Goal: Transaction & Acquisition: Purchase product/service

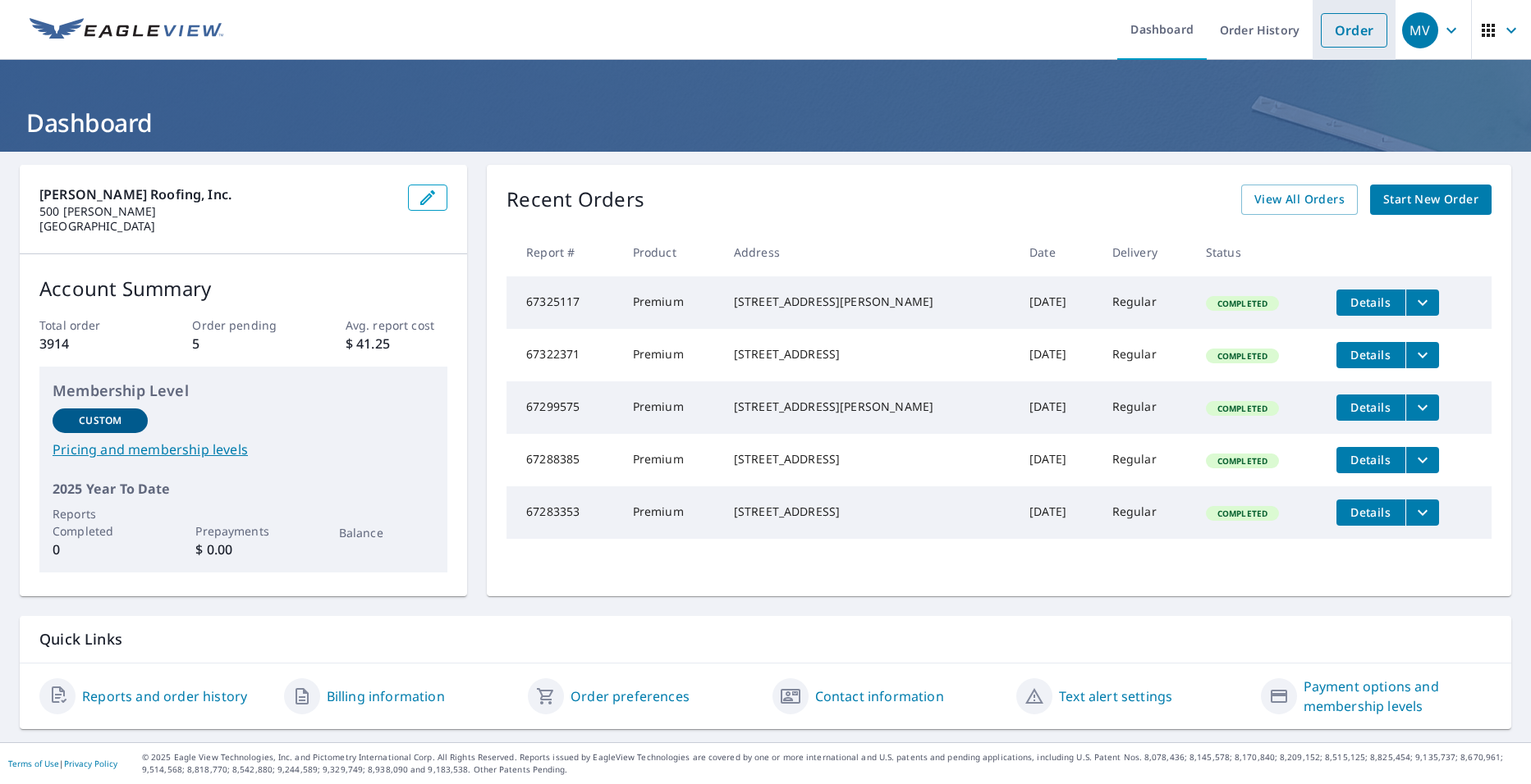
click at [1328, 26] on link "Order" at bounding box center [1353, 30] width 67 height 35
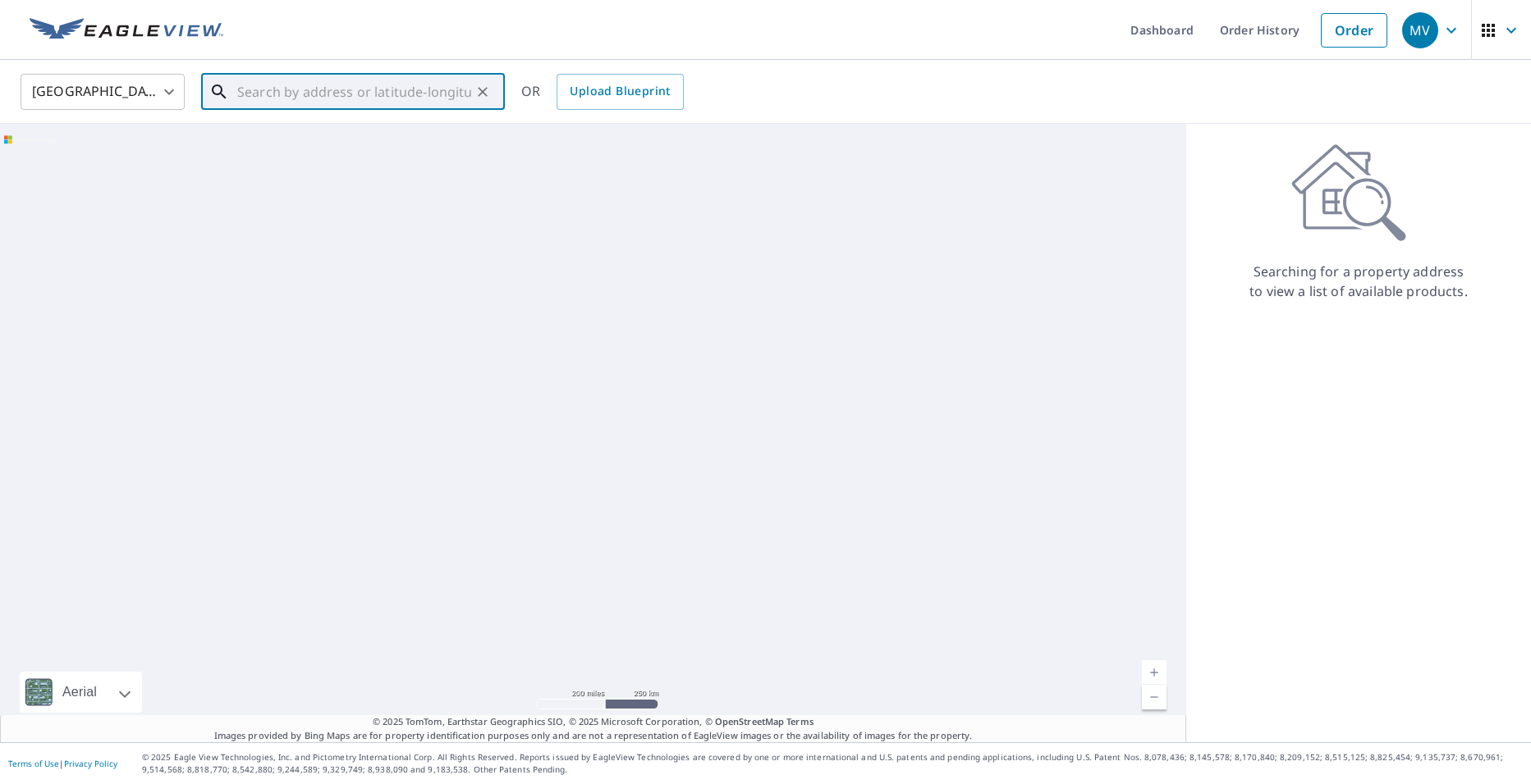
click at [324, 100] on input "text" at bounding box center [354, 92] width 234 height 46
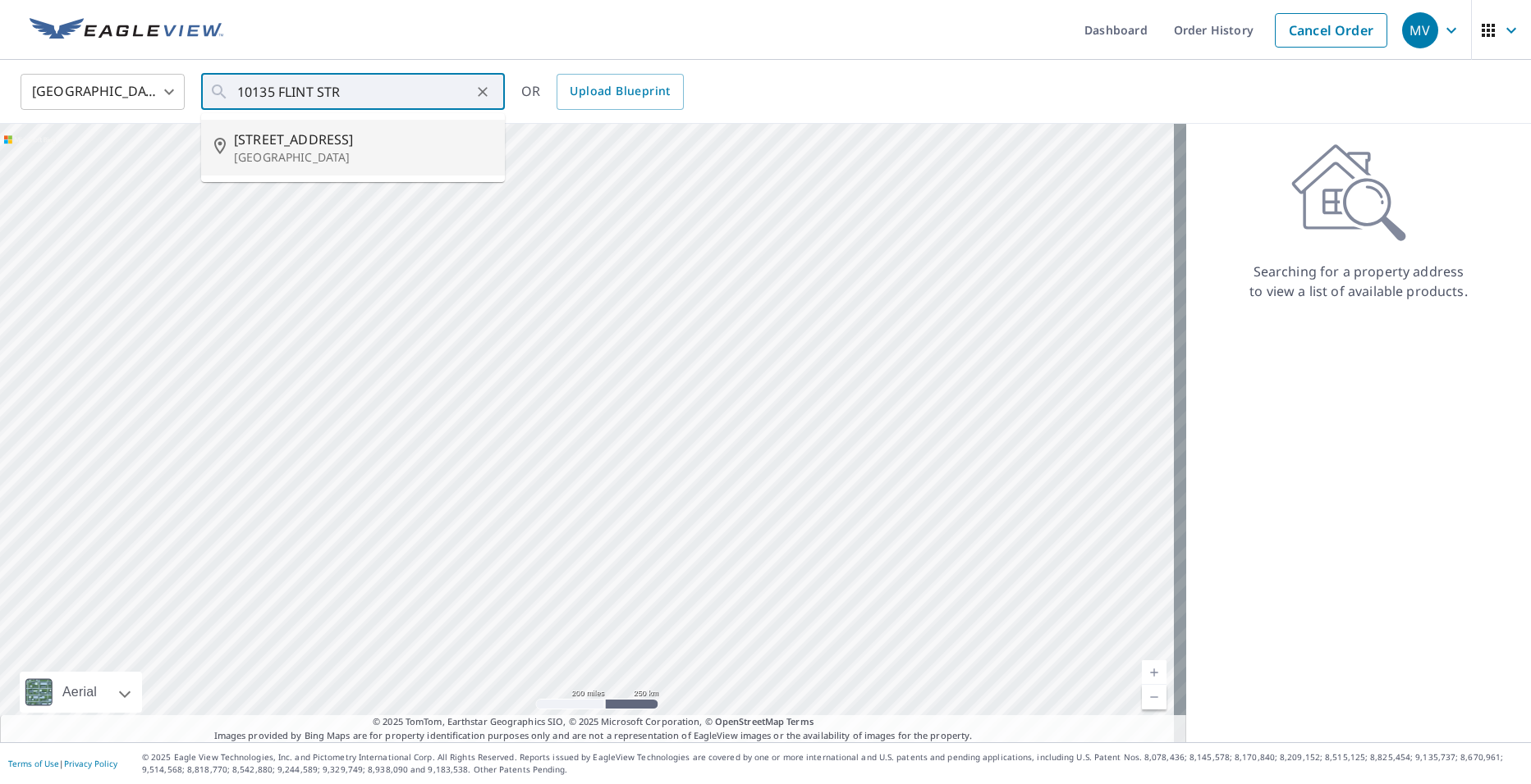
type input "[STREET_ADDRESS]"
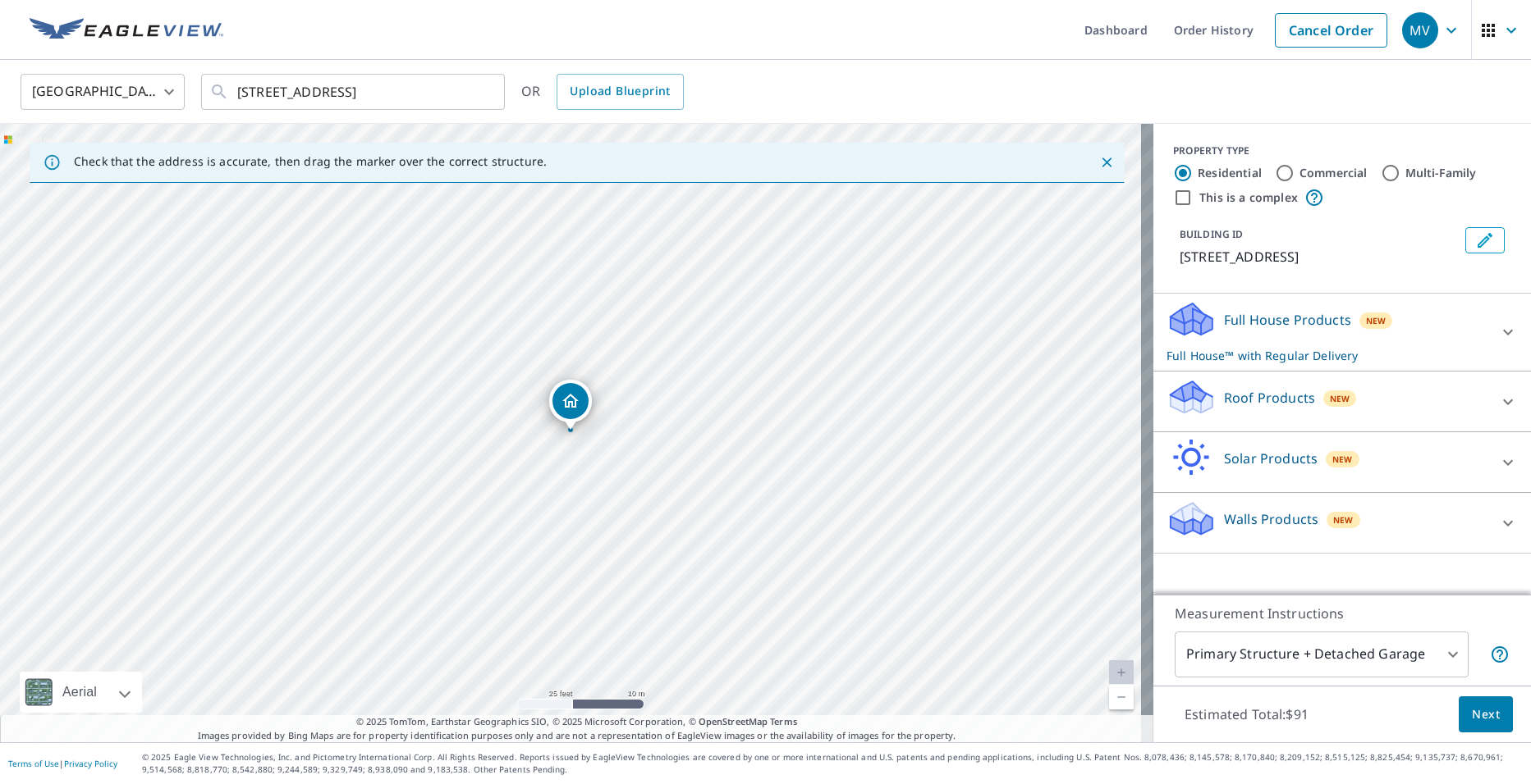
click at [1177, 395] on icon at bounding box center [1189, 391] width 36 height 21
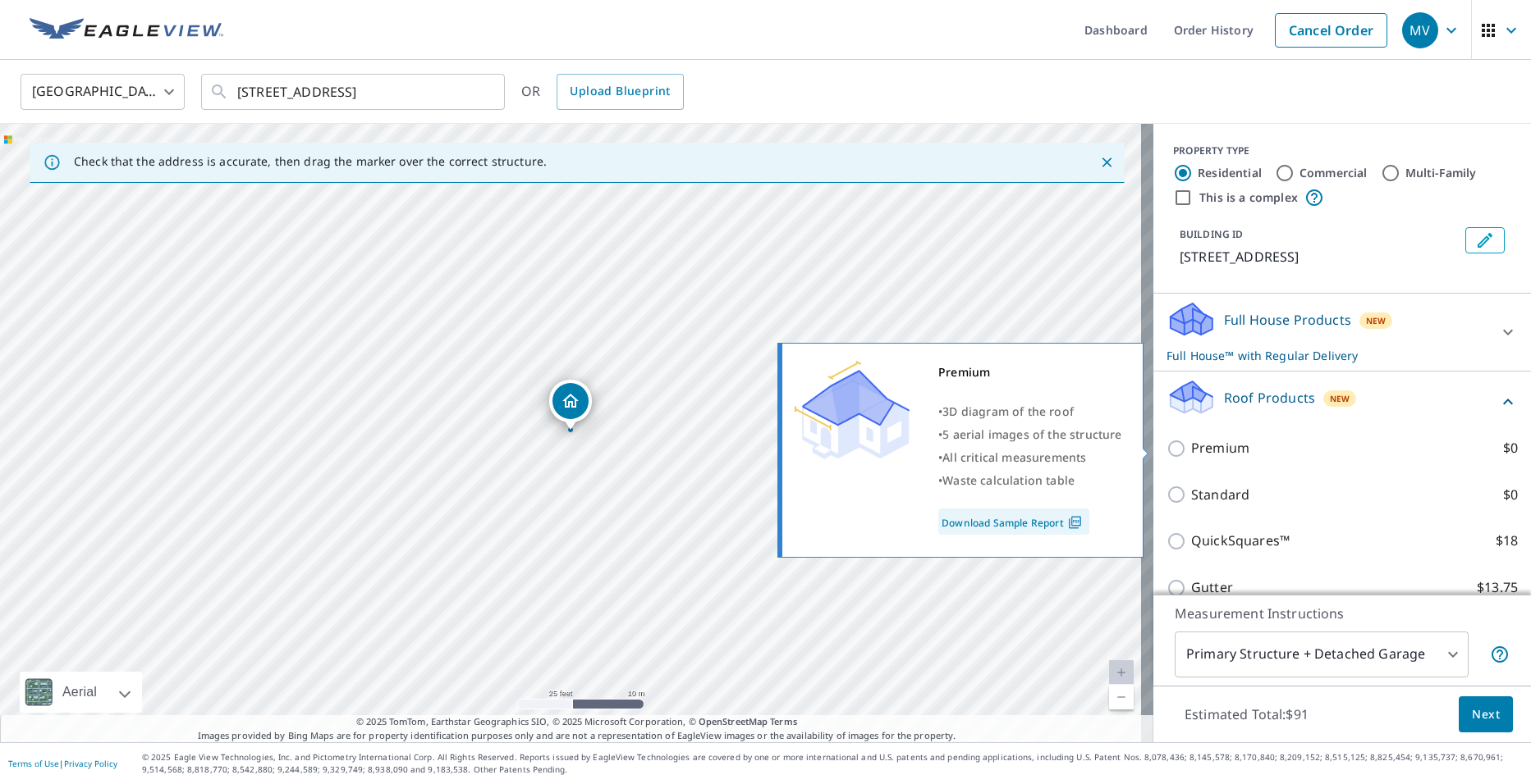
click at [1177, 447] on div "Premium $0" at bounding box center [1342, 448] width 351 height 21
click at [1177, 448] on input "Premium $0" at bounding box center [1179, 449] width 25 height 20
checkbox input "true"
checkbox input "false"
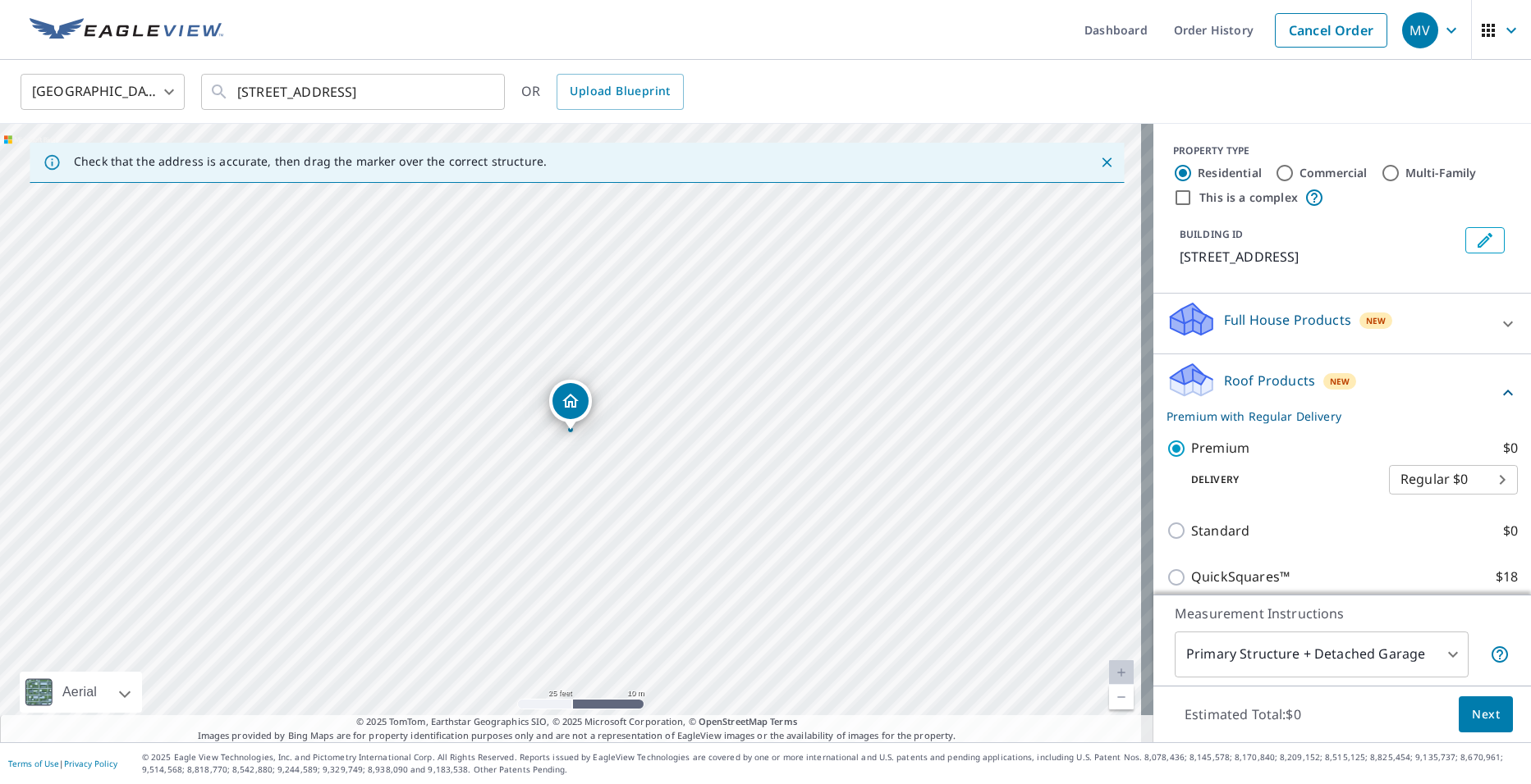
click at [1472, 718] on span "Next" at bounding box center [1486, 714] width 28 height 21
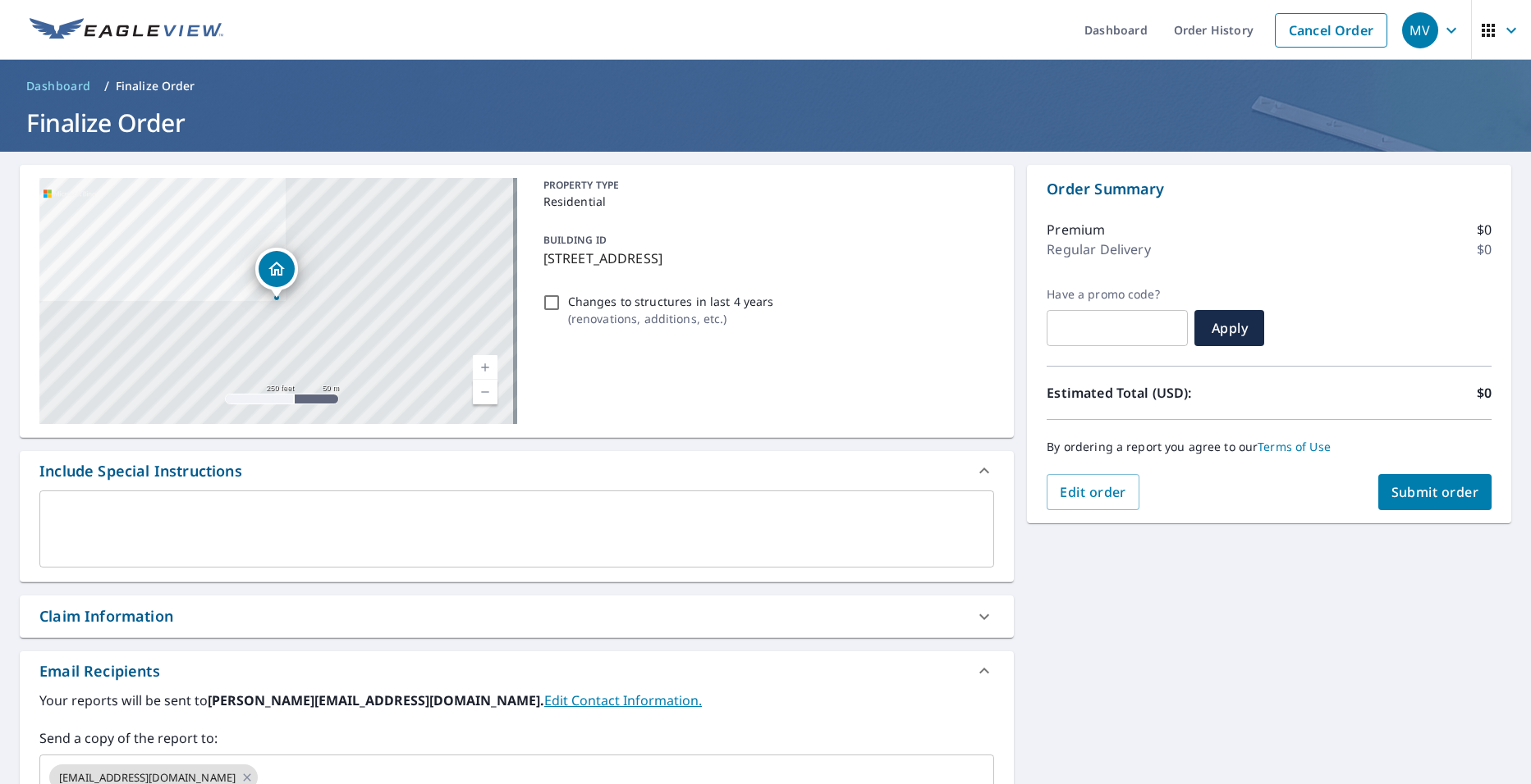
click at [1391, 492] on span "Submit order" at bounding box center [1435, 492] width 88 height 18
checkbox input "true"
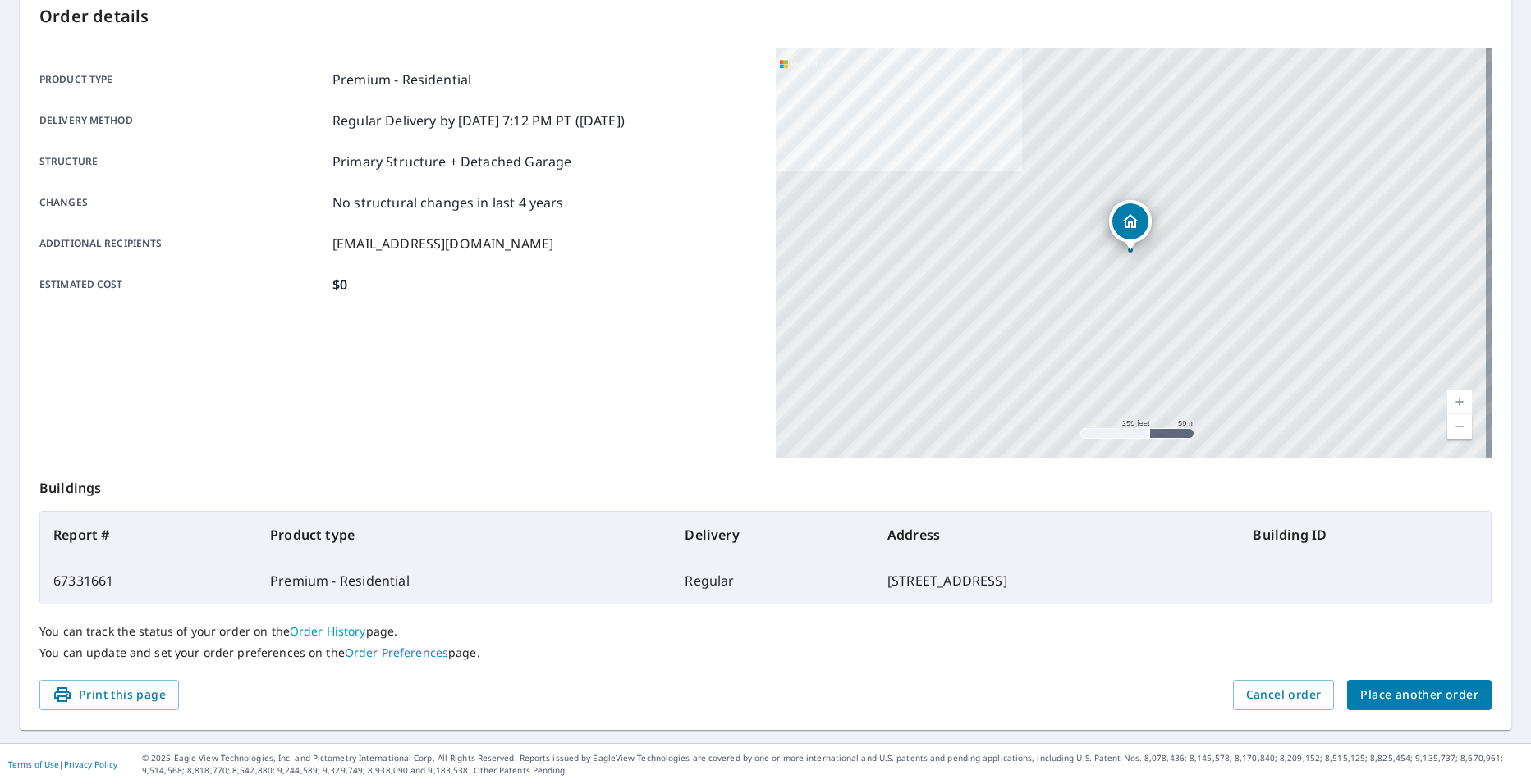
scroll to position [182, 0]
